Goal: Transaction & Acquisition: Purchase product/service

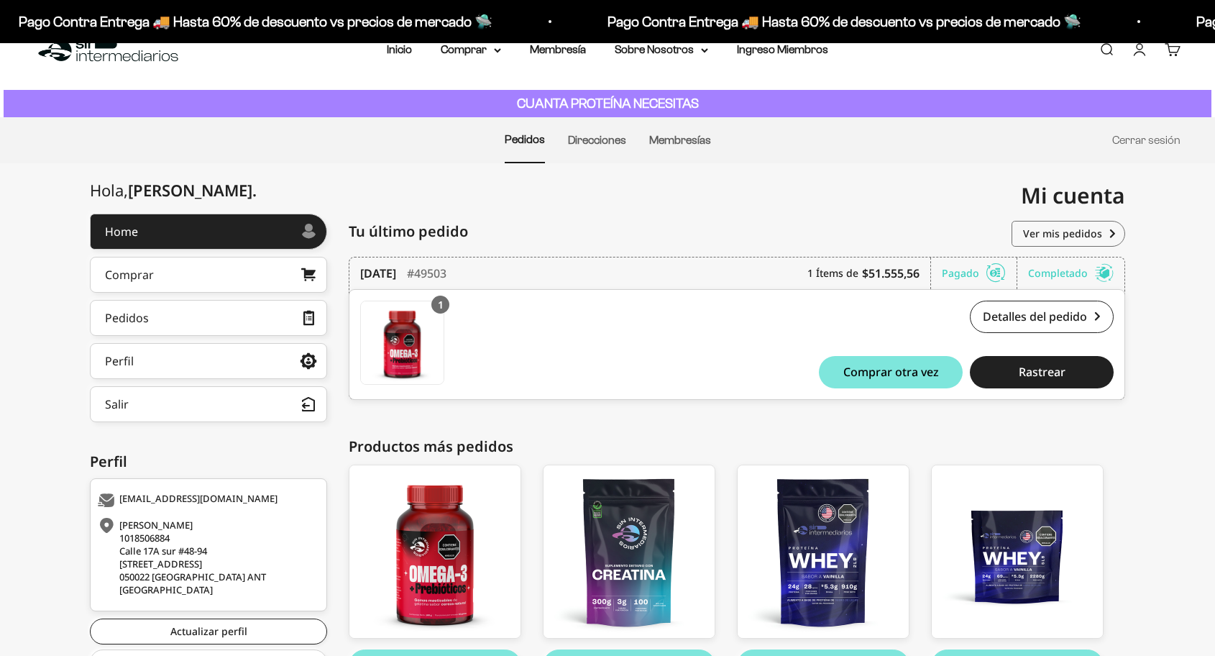
scroll to position [44, 0]
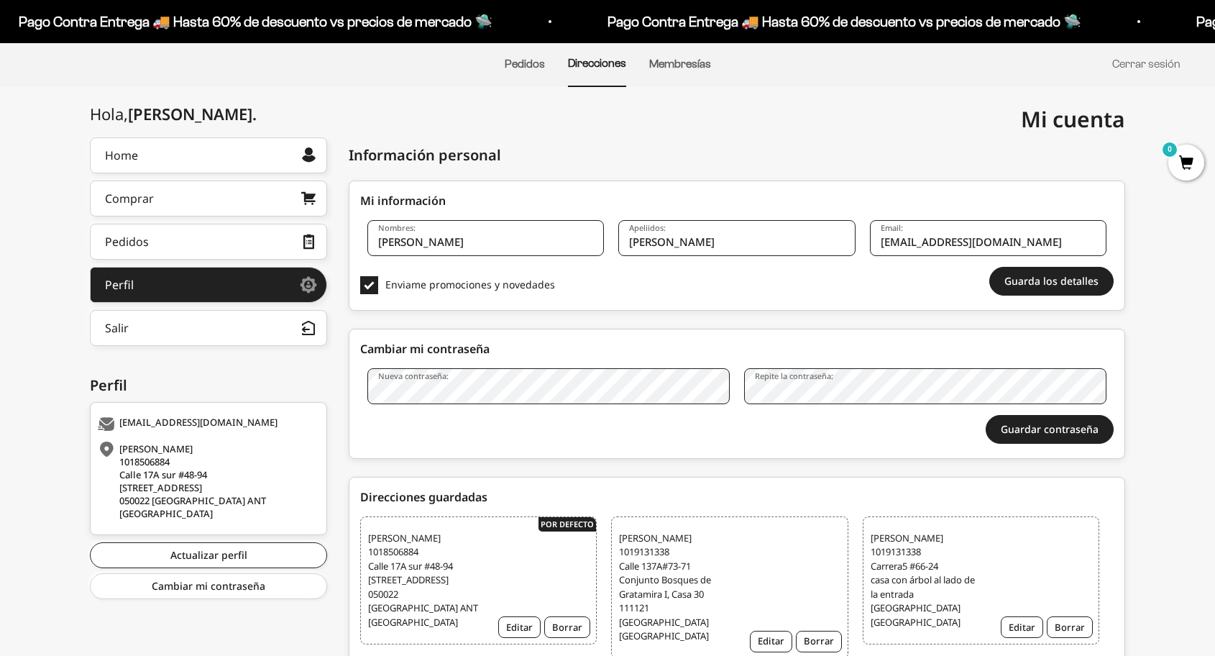
scroll to position [122, 0]
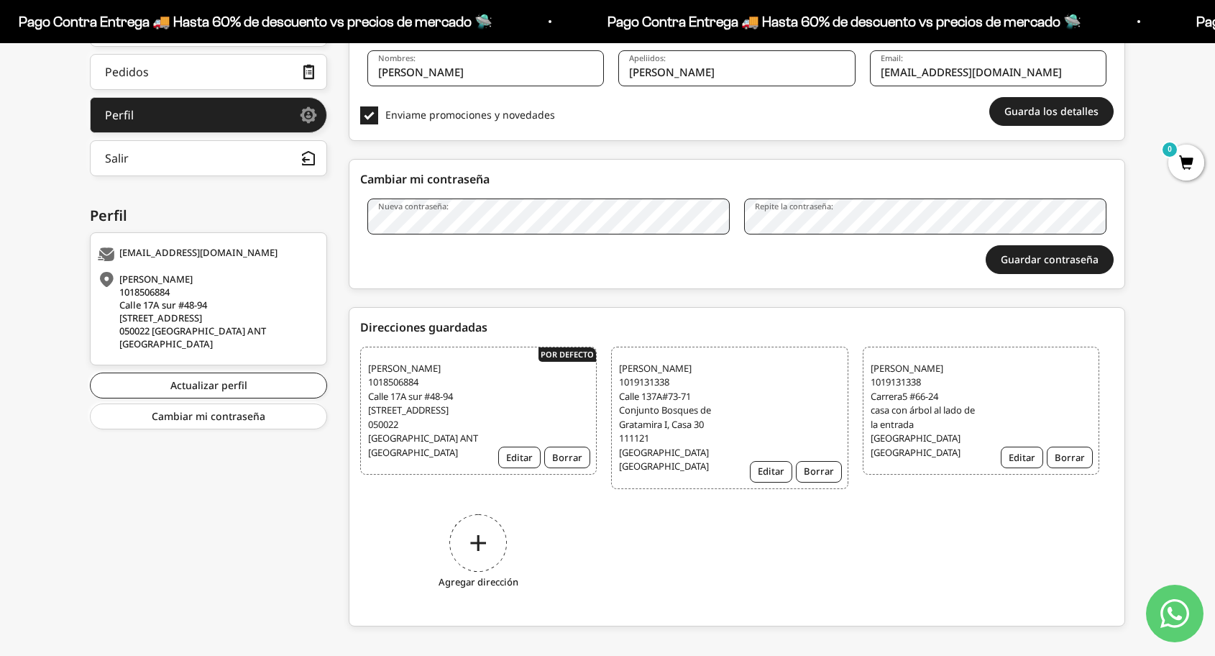
click at [488, 509] on div "Agregar dirección" at bounding box center [478, 554] width 237 height 108
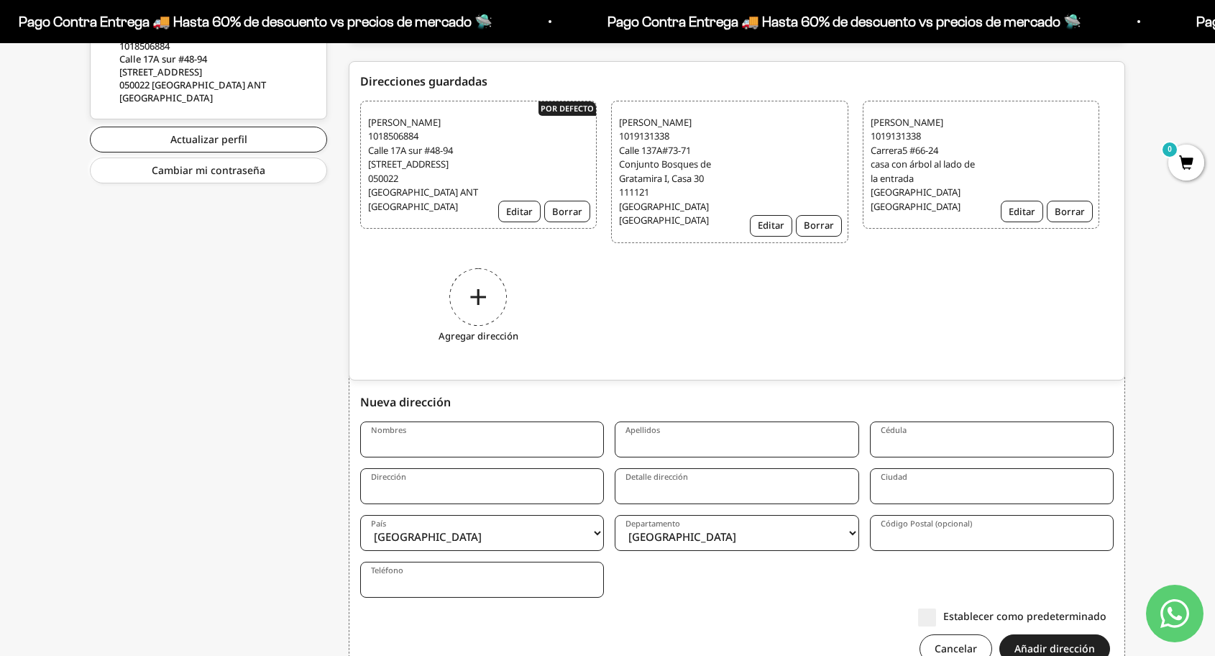
scroll to position [573, 0]
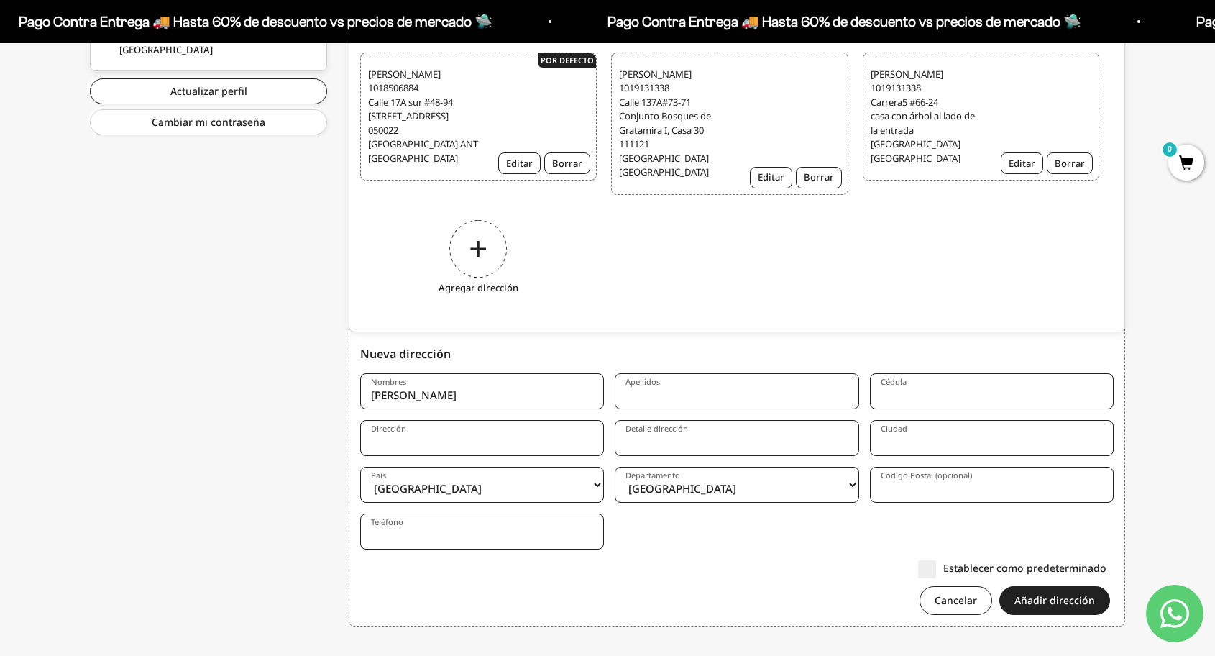
type input "Laura"
type input "Reyes"
type input "1118571469"
type input "Calle 17#32-32"
click at [674, 420] on input "Detalle dirección" at bounding box center [737, 438] width 244 height 36
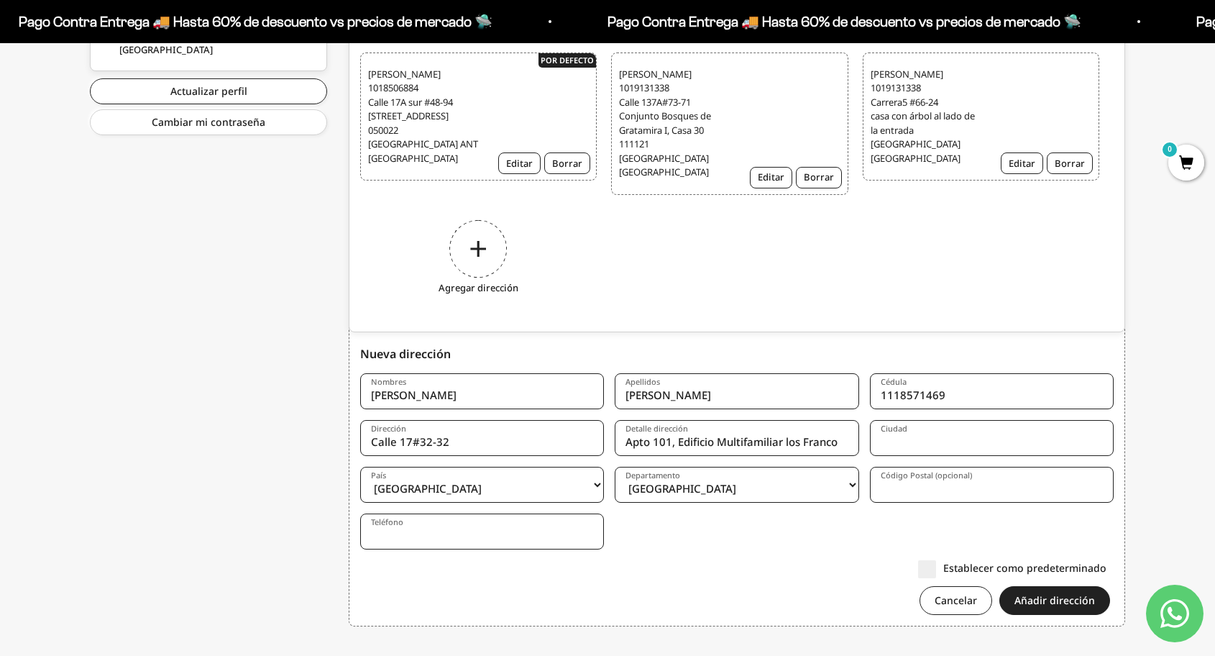
type input "Apto 101, Edificio Multifamiliar los Franco"
type input "Bucaramanga"
select select "Santander"
type input "680002"
type input "3204517314"
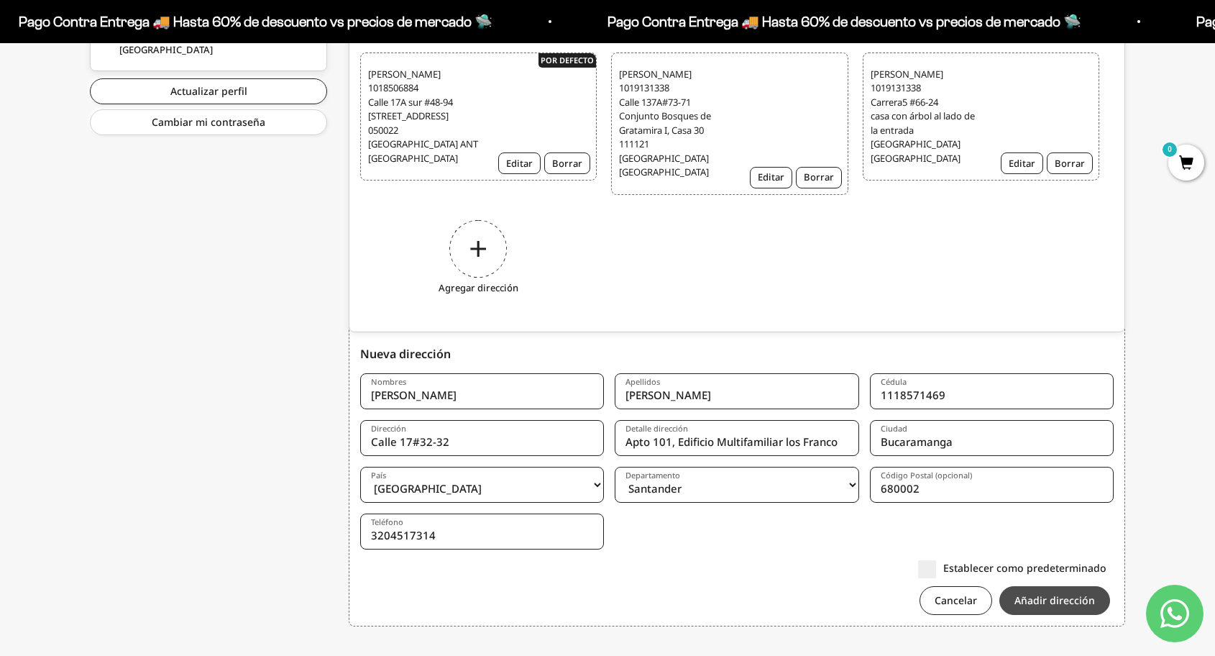
click at [1024, 586] on button "Añadir dirección" at bounding box center [1055, 600] width 111 height 29
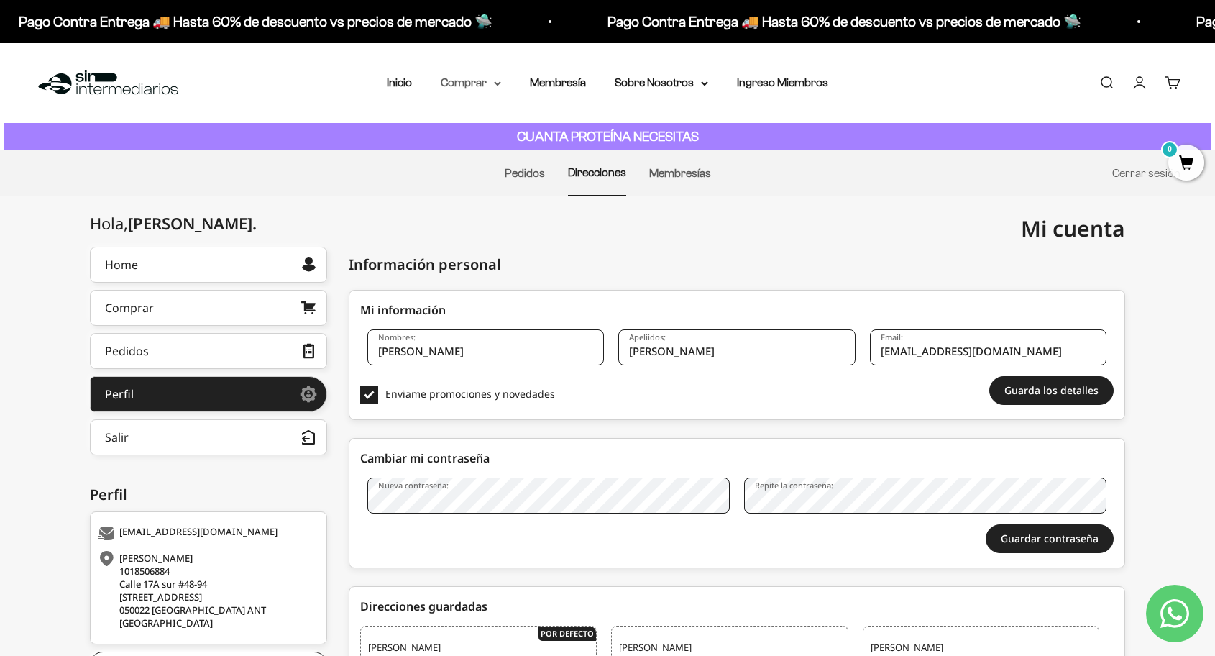
click at [496, 78] on summary "Comprar" at bounding box center [471, 82] width 60 height 19
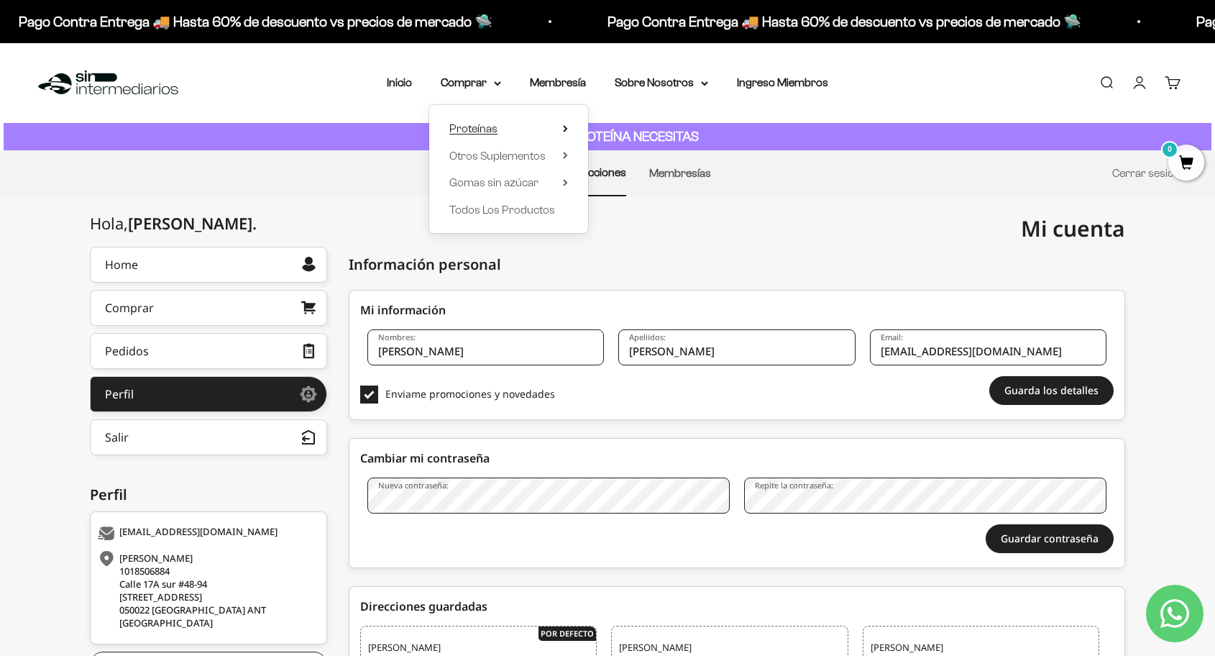
click at [500, 132] on summary "Proteínas" at bounding box center [508, 128] width 119 height 19
click at [613, 178] on span "Iso" at bounding box center [615, 182] width 14 height 12
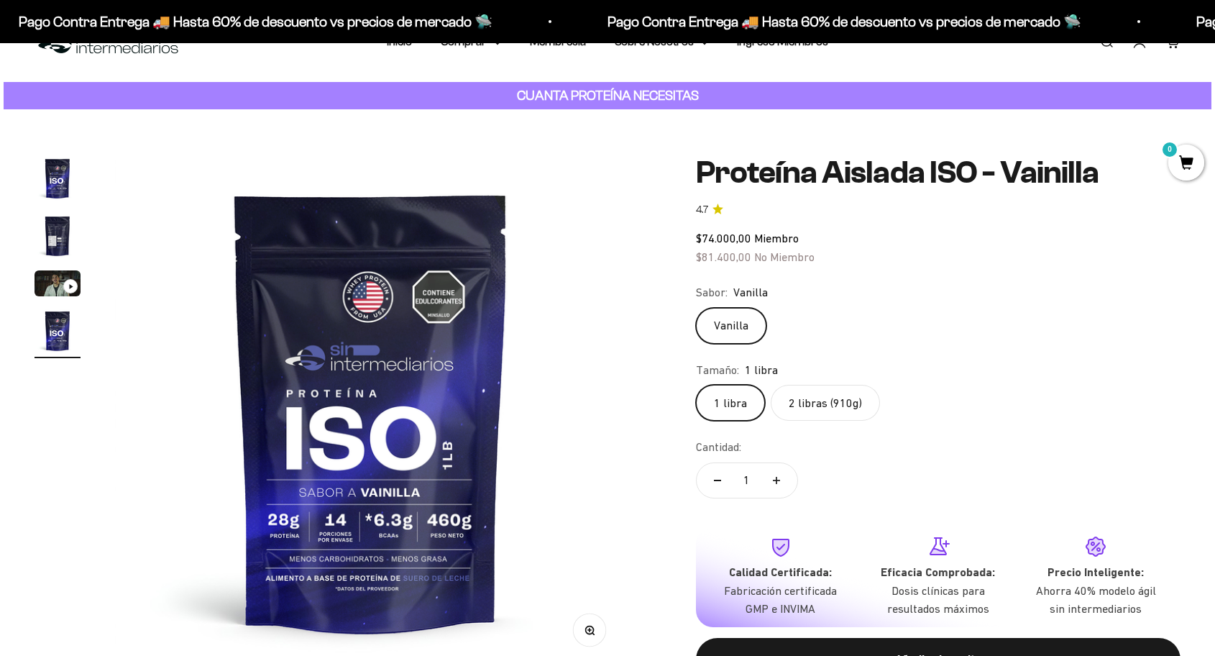
scroll to position [52, 0]
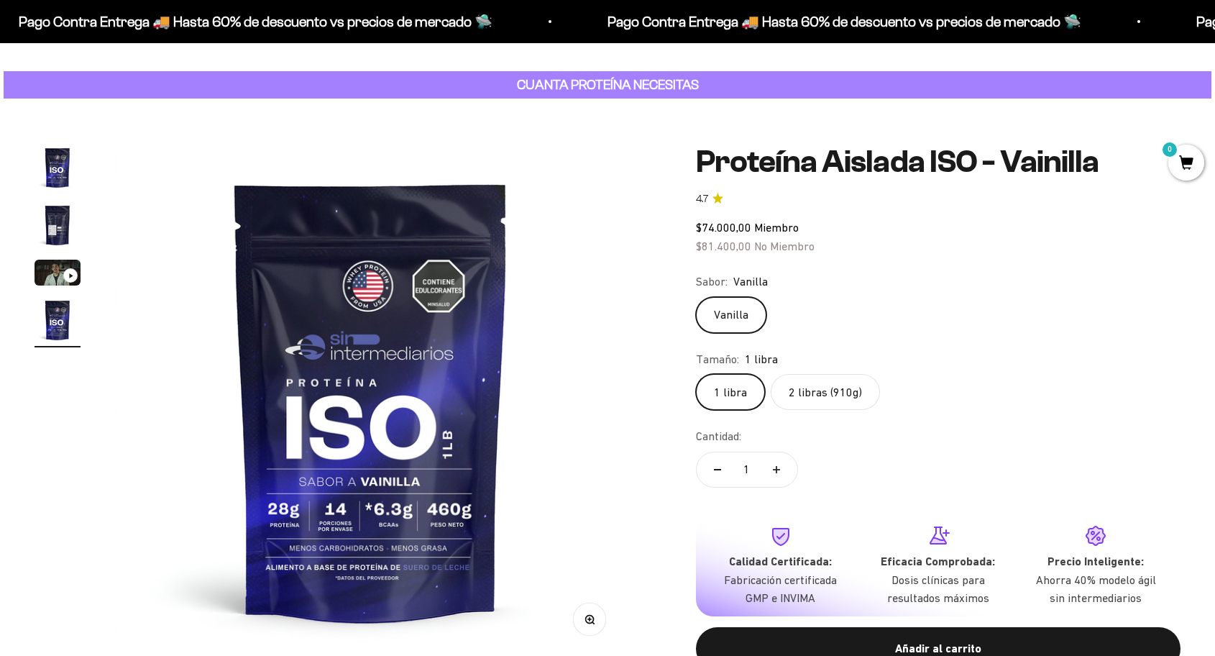
click at [839, 391] on label "2 libras (910g)" at bounding box center [825, 392] width 109 height 36
click at [696, 374] on input "2 libras (910g)" at bounding box center [695, 373] width 1 height 1
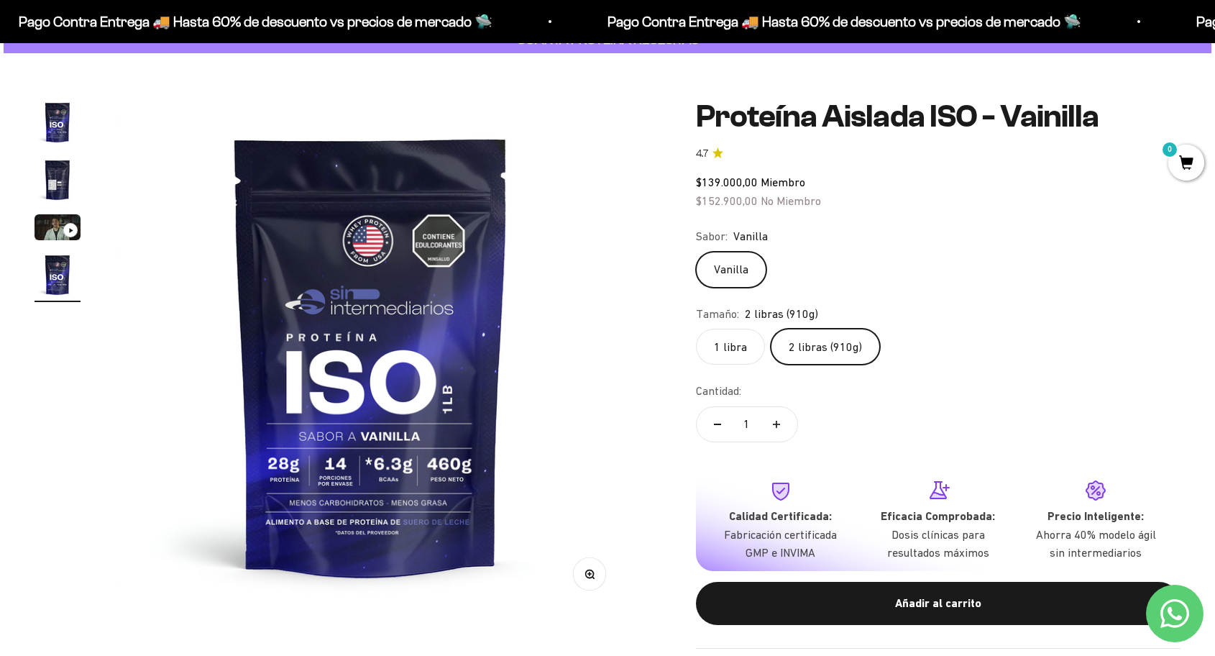
scroll to position [99, 0]
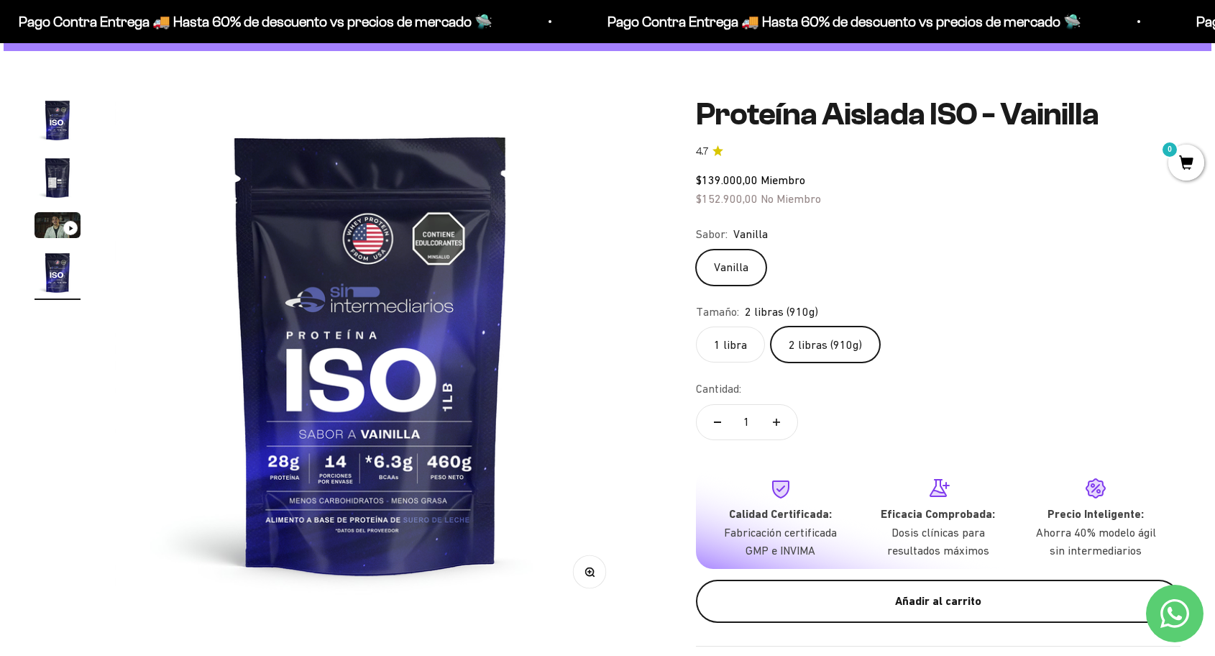
click at [892, 592] on div "Añadir al carrito" at bounding box center [938, 601] width 427 height 19
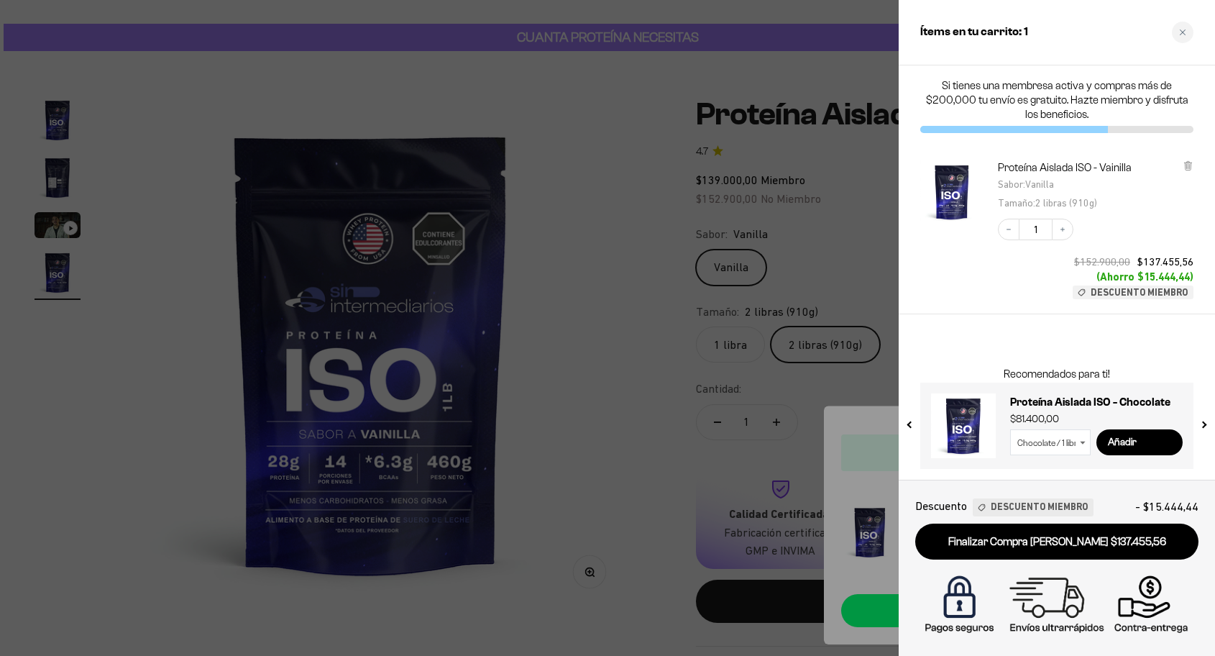
click at [596, 203] on div at bounding box center [607, 328] width 1215 height 656
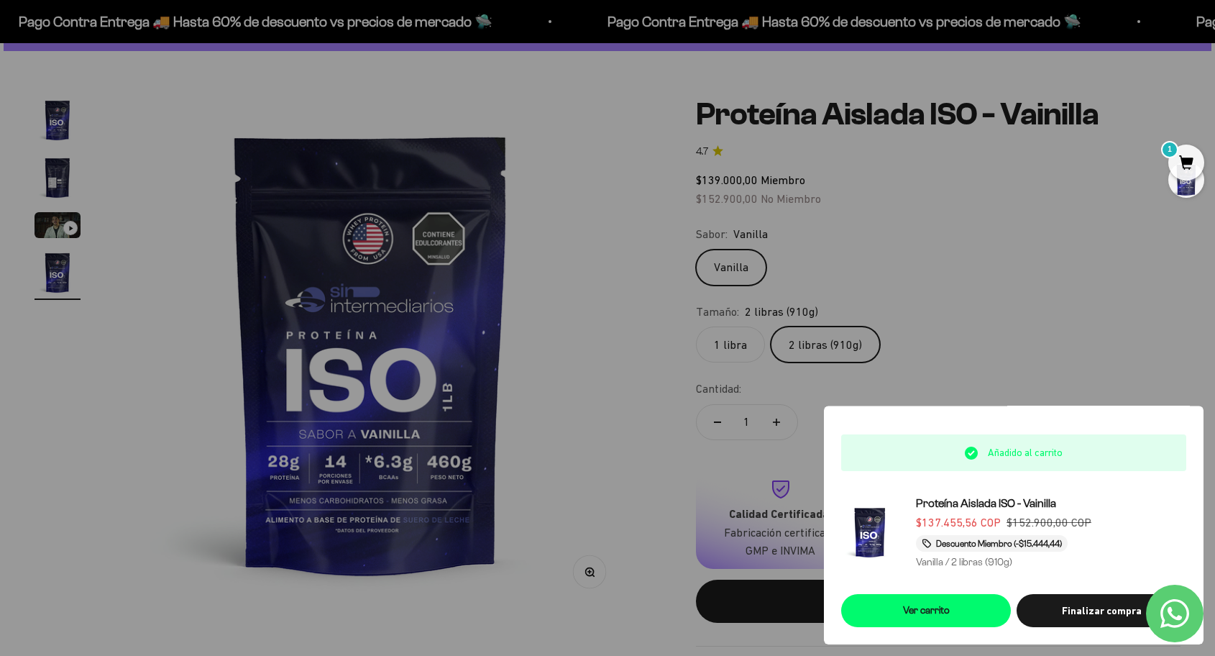
scroll to position [5, 0]
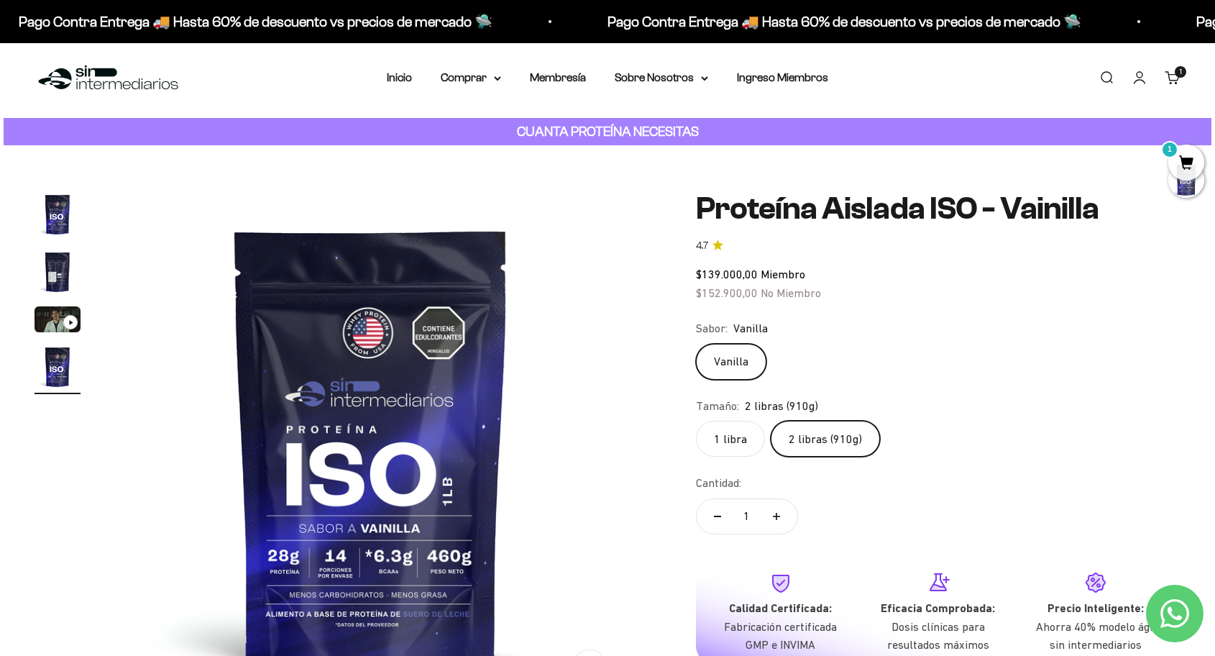
click at [506, 78] on nav "Inicio Comprar Proteínas Ver Todos Whey Iso Vegan" at bounding box center [608, 77] width 442 height 19
click at [494, 77] on icon at bounding box center [497, 78] width 7 height 5
click at [563, 147] on icon at bounding box center [565, 150] width 5 height 7
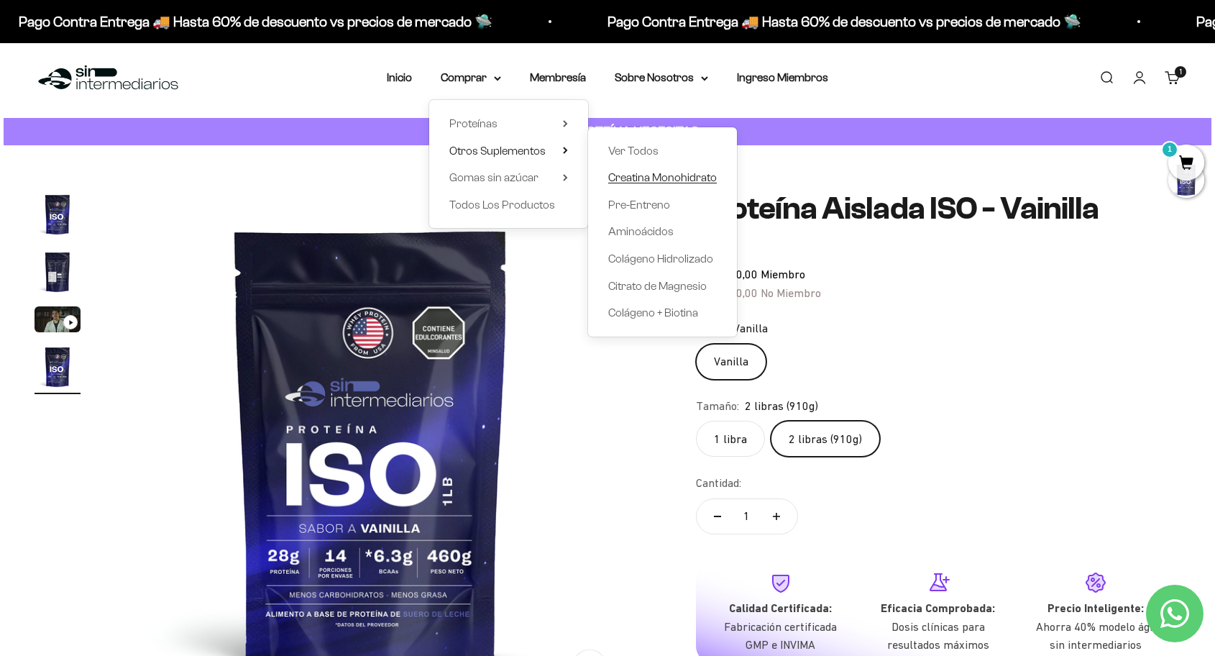
click at [645, 179] on span "Creatina Monohidrato" at bounding box center [662, 177] width 109 height 12
